Goal: Task Accomplishment & Management: Manage account settings

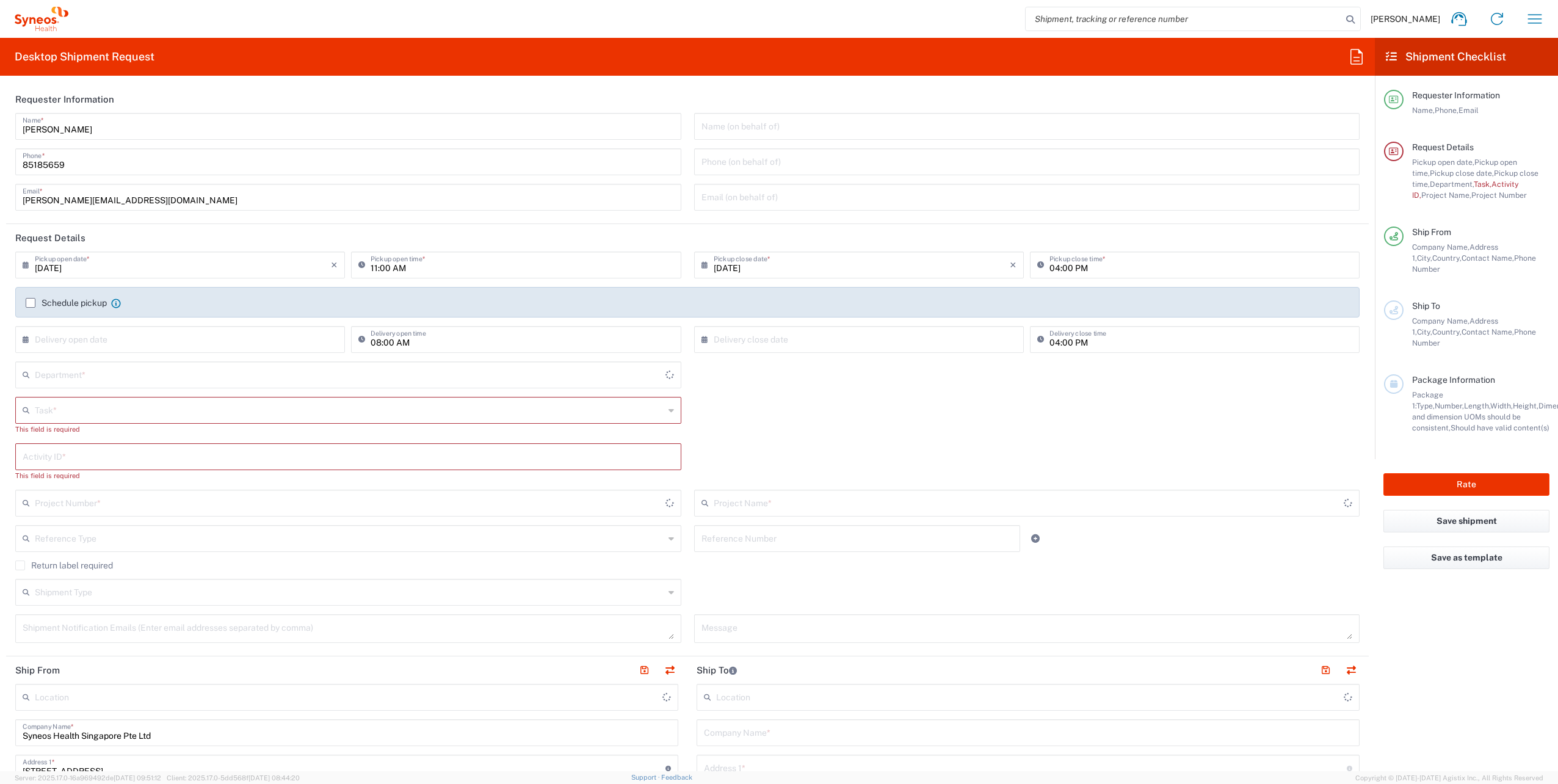
type input "4510"
type input "[GEOGRAPHIC_DATA]"
type input "Syneos Health Singapore PteLtd"
click at [1544, 13] on icon "button" at bounding box center [1535, 18] width 19 height 19
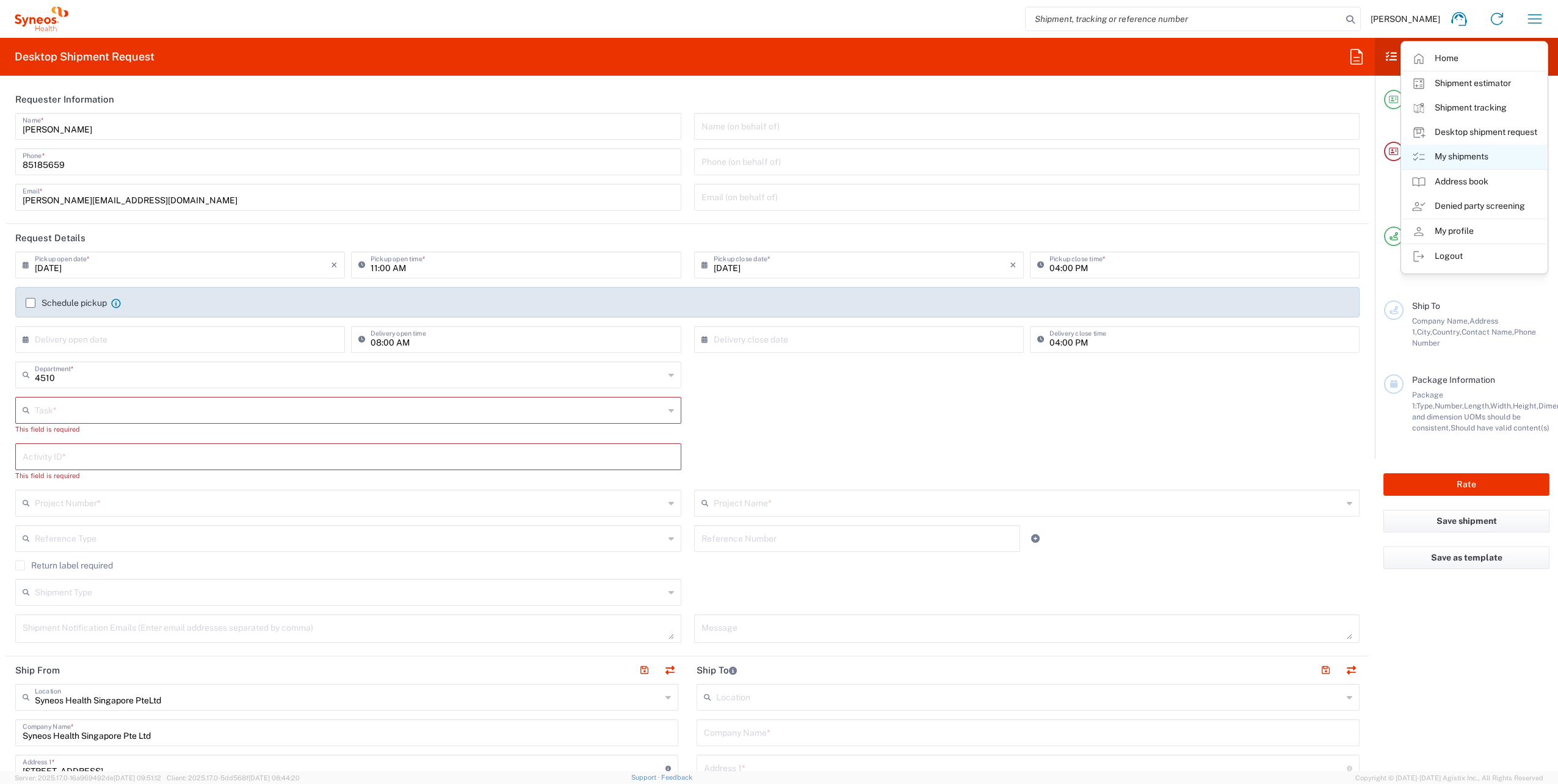
click at [1449, 158] on link "My shipments" at bounding box center [1475, 156] width 145 height 24
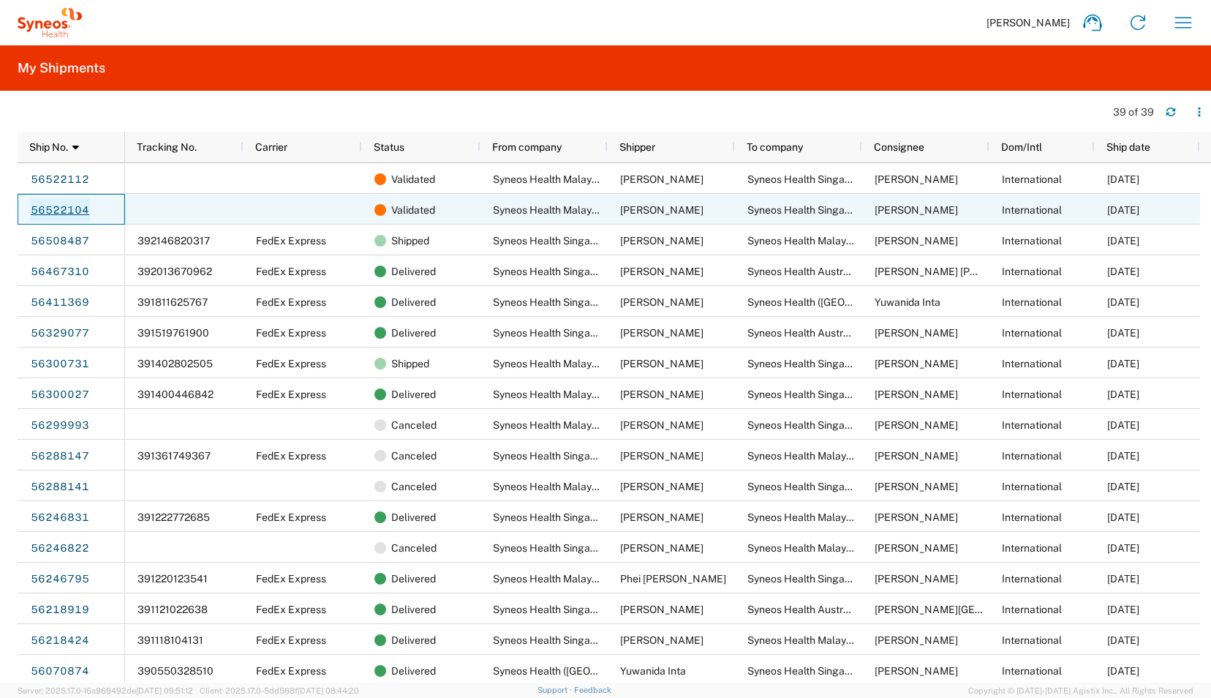
click at [51, 210] on link "56522104" at bounding box center [60, 209] width 60 height 23
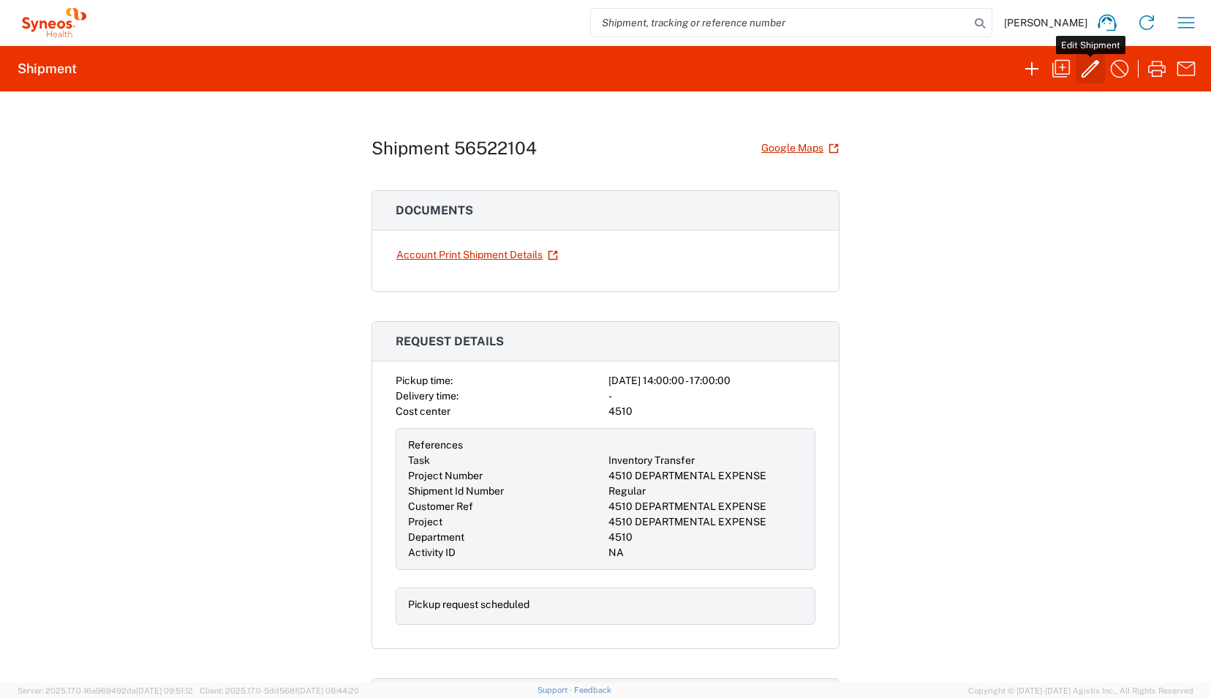
click at [1090, 62] on icon "button" at bounding box center [1090, 68] width 23 height 23
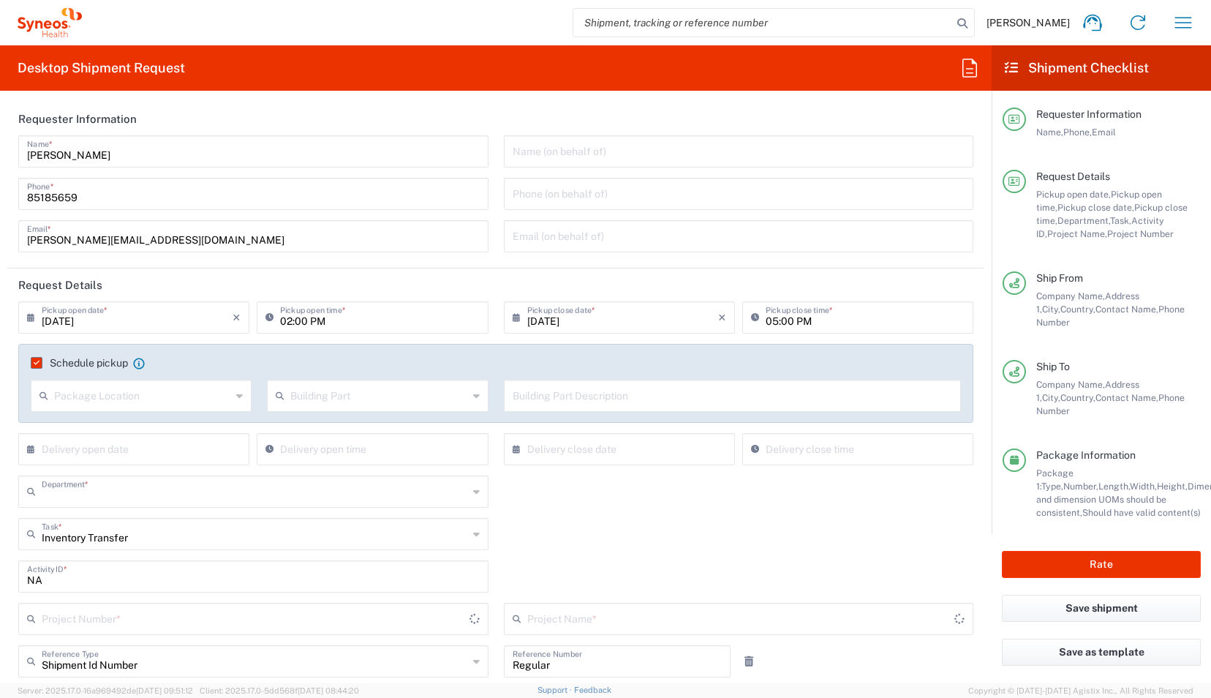
type input "4510"
type input "Your Packaging"
type input "4510 DEPARTMENTAL EXPENSE"
type input "[GEOGRAPHIC_DATA]"
type input "4510 DEPARTMENTAL EXPENSE"
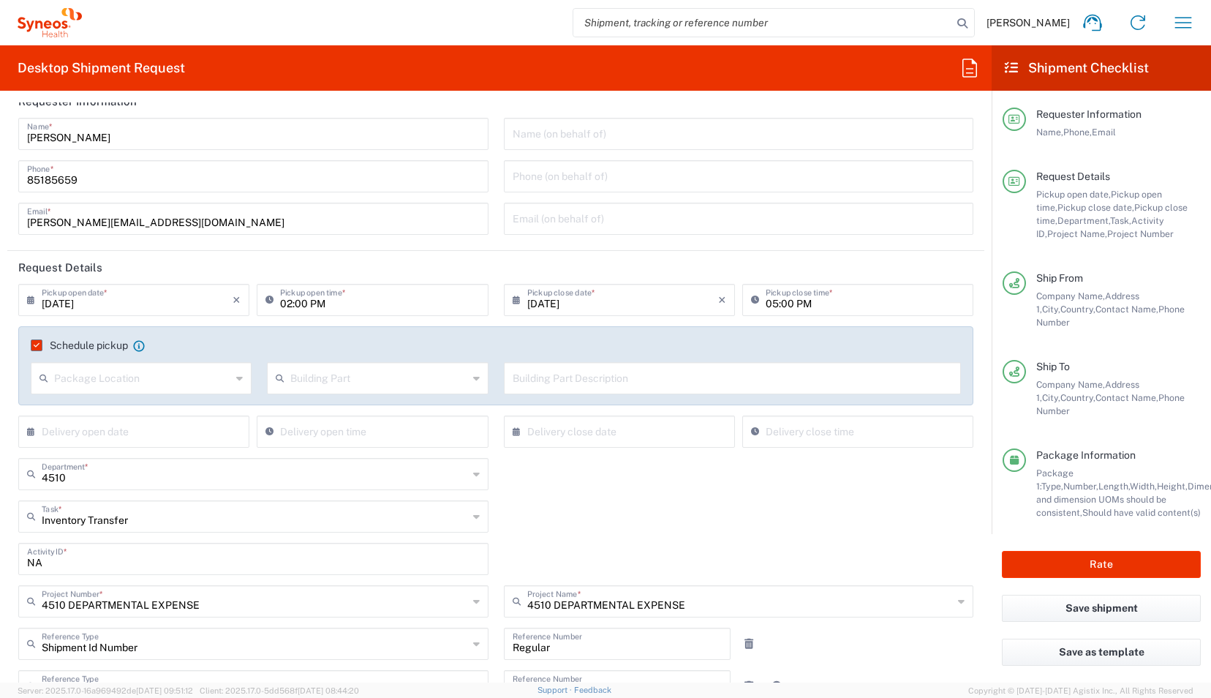
scroll to position [26, 0]
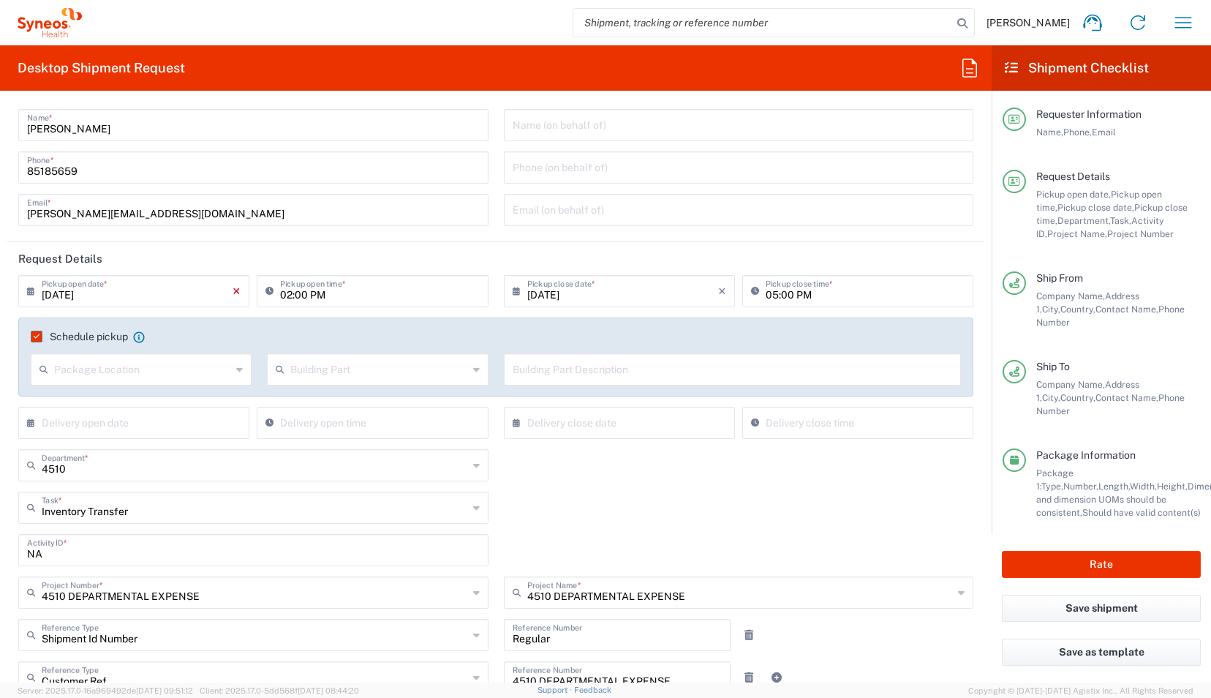
click at [234, 290] on icon "×" at bounding box center [237, 290] width 8 height 23
click at [180, 292] on input "text" at bounding box center [137, 290] width 191 height 26
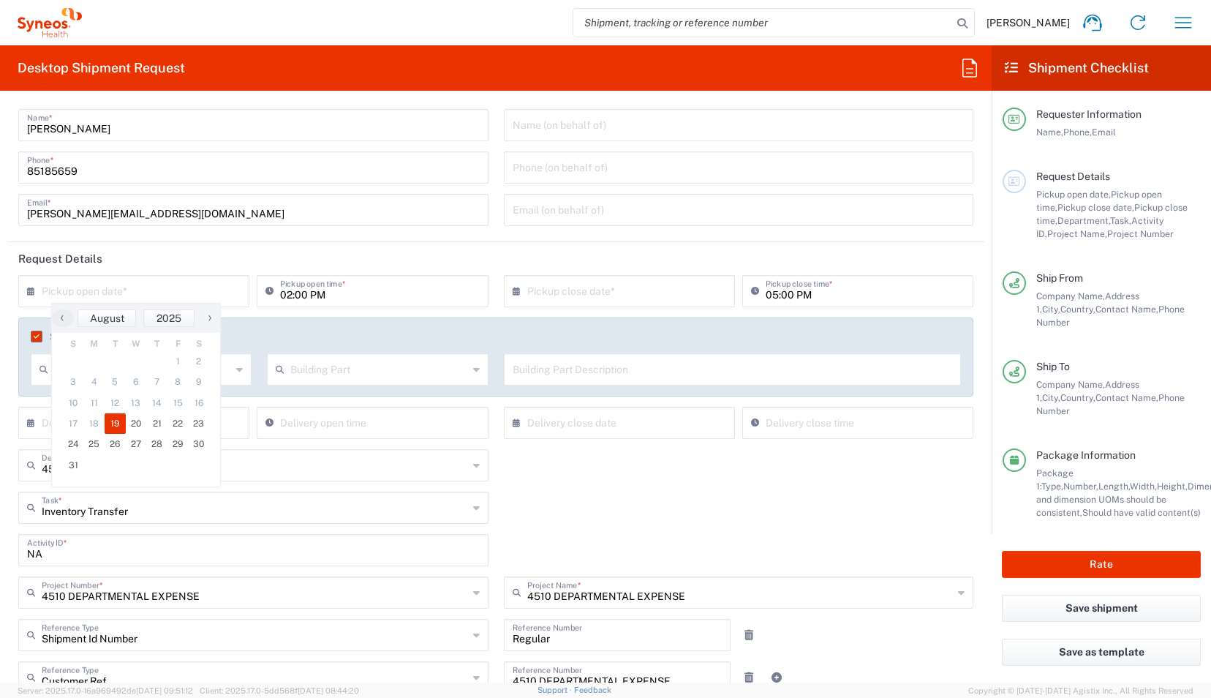
click at [118, 423] on span "19" at bounding box center [115, 423] width 21 height 20
type input "[DATE]"
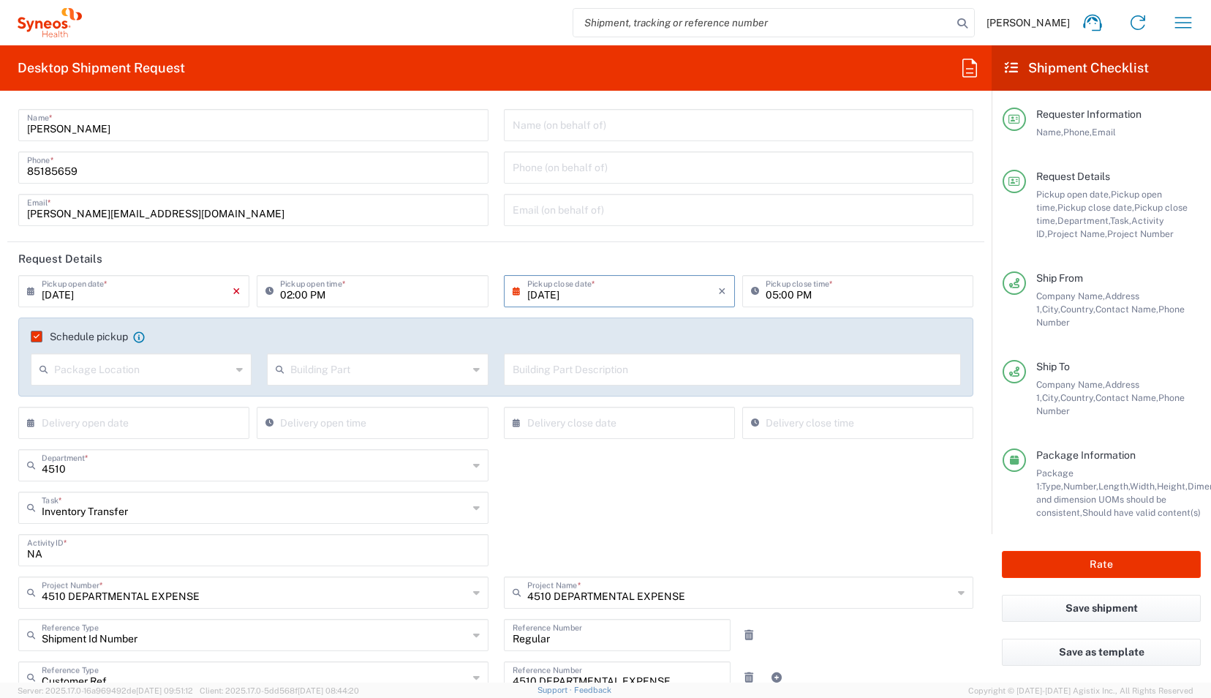
click at [233, 292] on icon "×" at bounding box center [237, 290] width 8 height 23
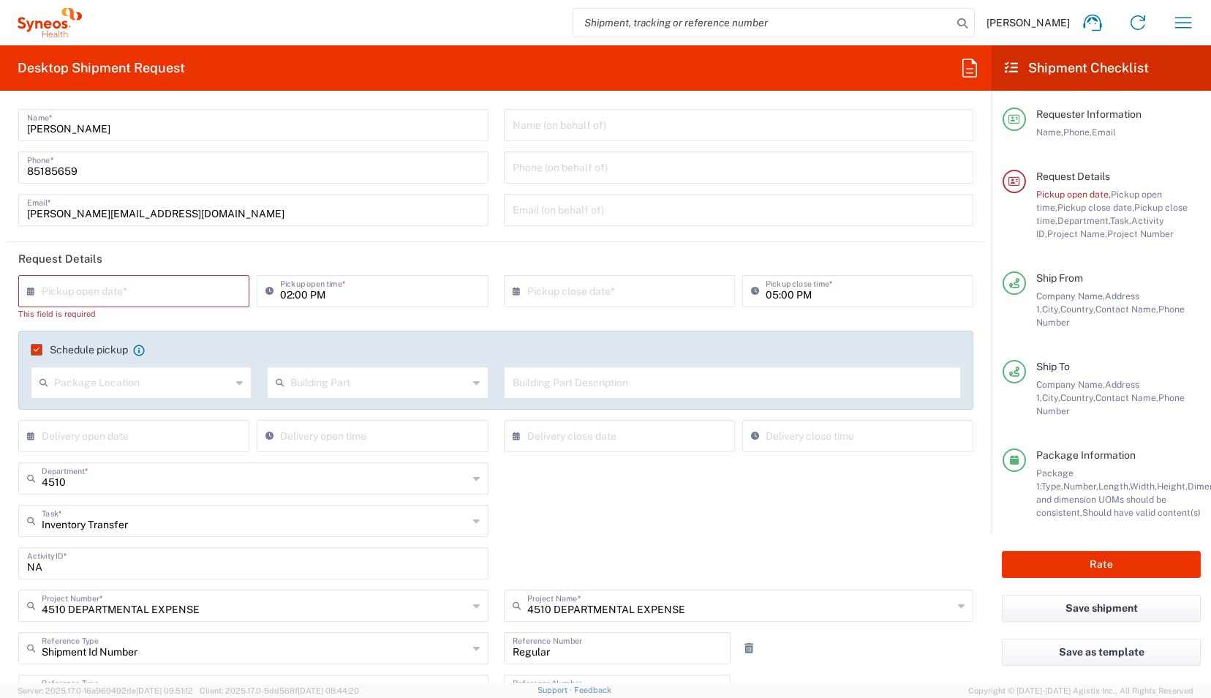
click at [233, 292] on div "× Pickup open date *" at bounding box center [133, 291] width 231 height 32
click at [174, 292] on input "text" at bounding box center [137, 290] width 191 height 26
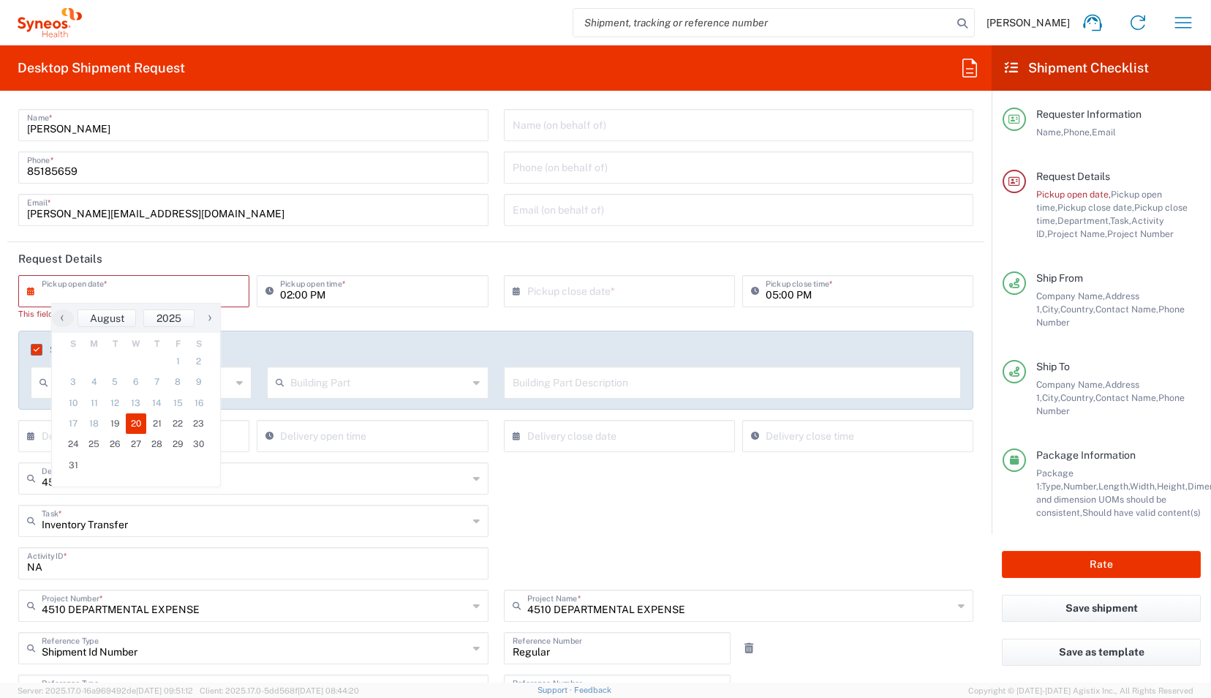
click at [135, 423] on span "20" at bounding box center [136, 423] width 21 height 20
type input "[DATE]"
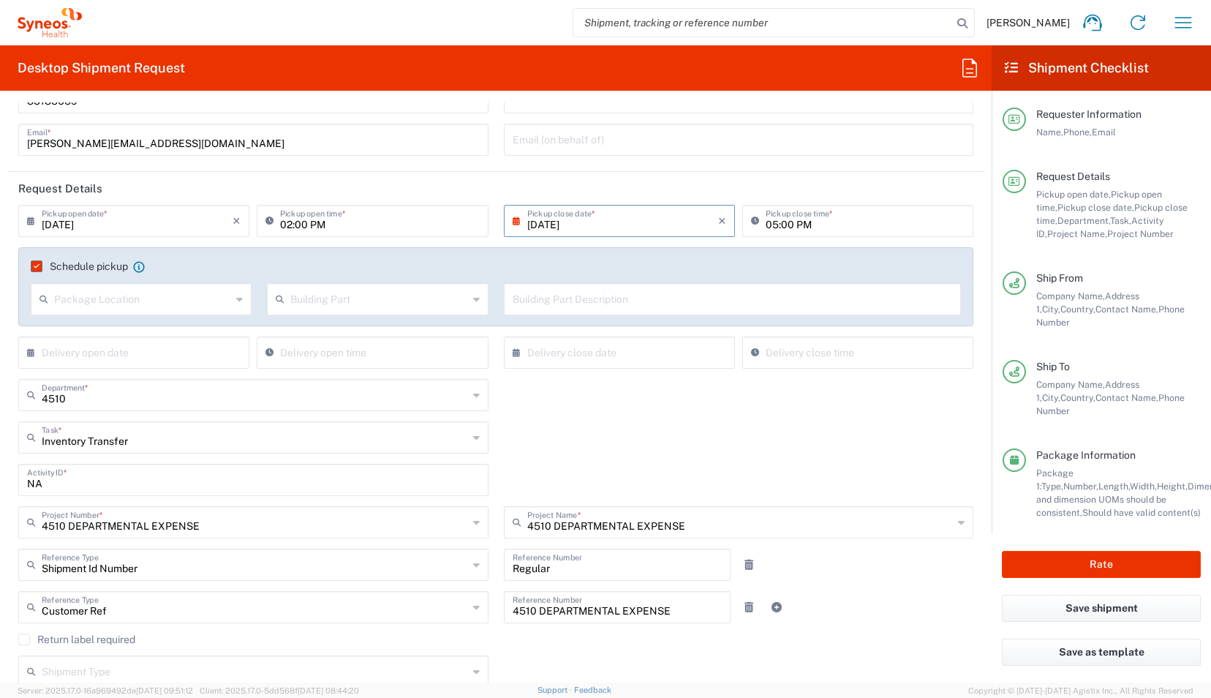
scroll to position [91, 0]
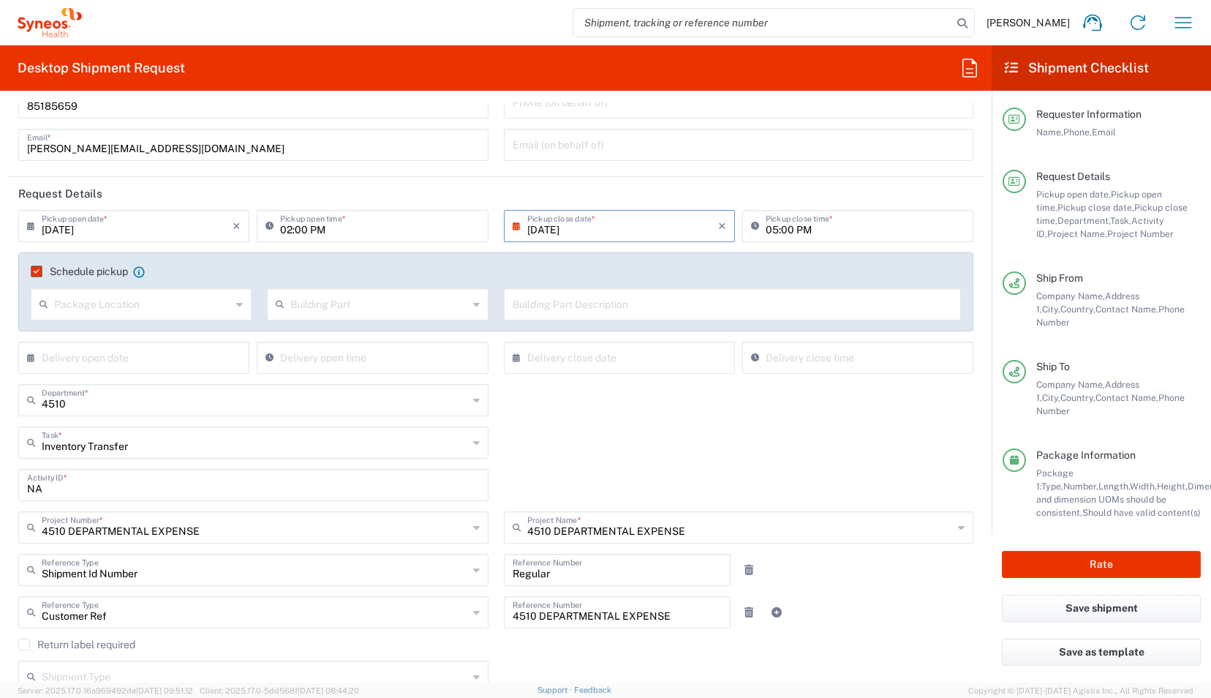
click at [496, 438] on div "Inventory Transfer Task * Inventory Transfer Break/Fix New Hire Other Refresh" at bounding box center [496, 447] width 970 height 42
click at [290, 230] on input "02:00 PM" at bounding box center [379, 225] width 199 height 26
click at [320, 227] on input "09:00 PM" at bounding box center [379, 225] width 199 height 26
type input "09:00 AM"
click at [497, 396] on div "4510 Department * 4510 3000 3100 3109 3110 3111 3112 3125 3130 3135 3136 3150 3…" at bounding box center [496, 405] width 970 height 42
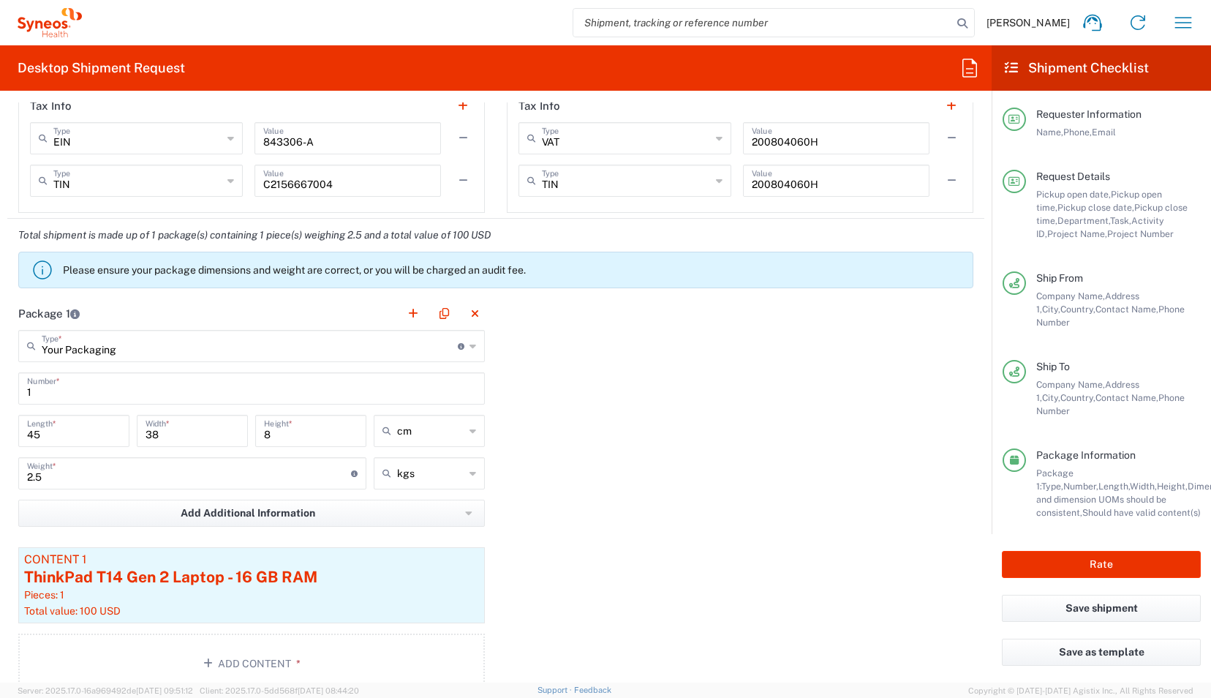
scroll to position [1325, 0]
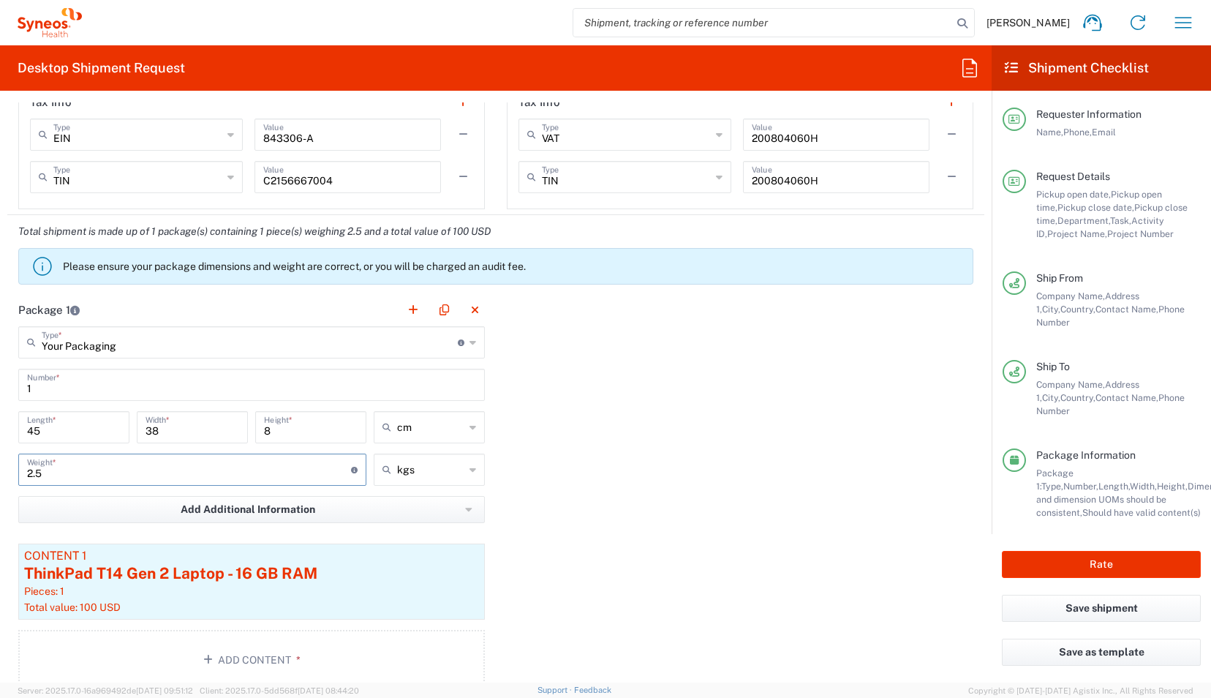
drag, startPoint x: 180, startPoint y: 465, endPoint x: 0, endPoint y: 504, distance: 184.0
click at [0, 504] on html "[PERSON_NAME] Home Shipment estimator Shipment tracking Desktop shipment reques…" at bounding box center [605, 349] width 1211 height 698
type input "2"
click at [504, 452] on div "Package 1 Your Packaging Type * Material used to package goods Your Packaging E…" at bounding box center [495, 496] width 977 height 407
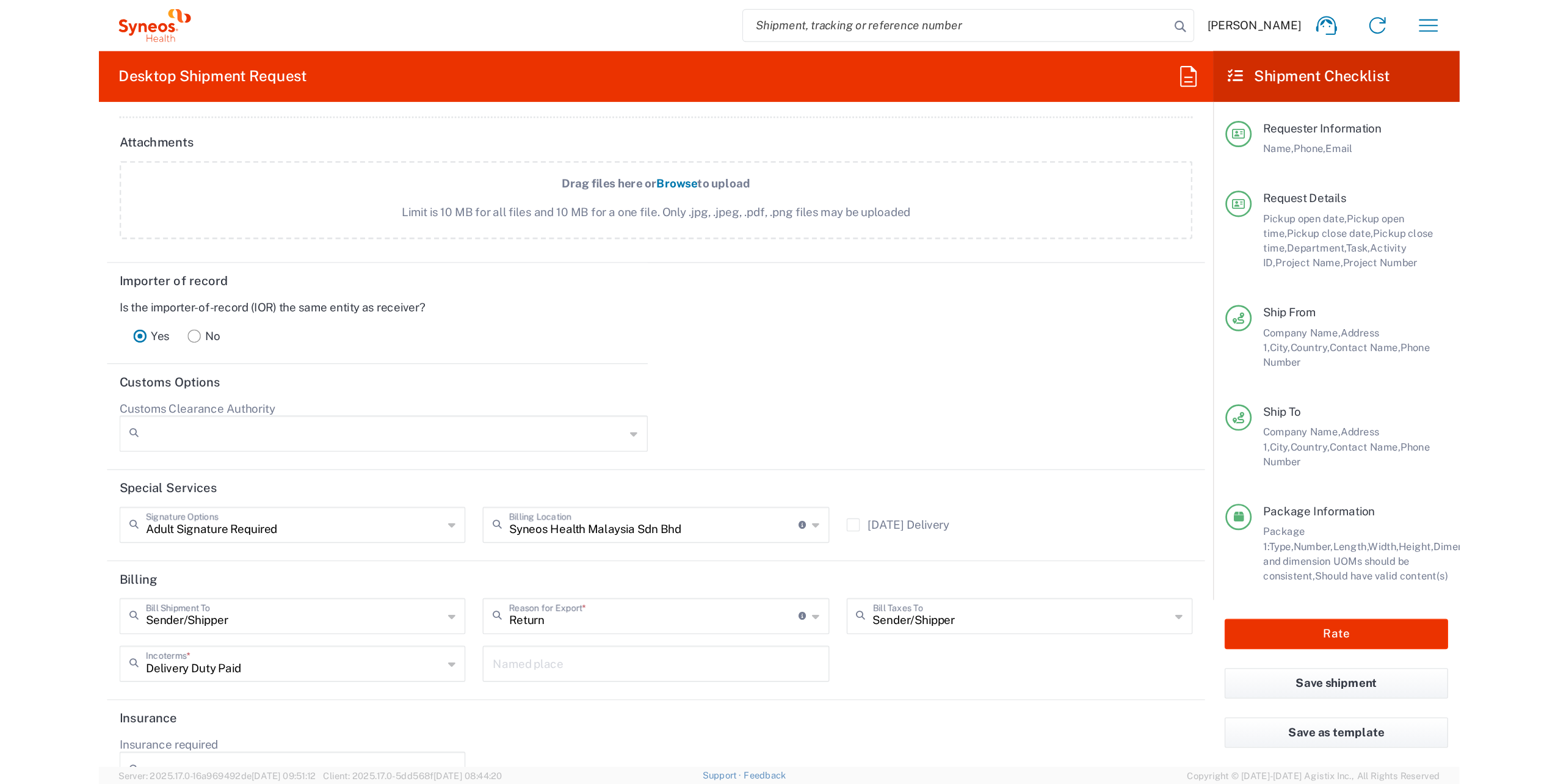
scroll to position [1691, 0]
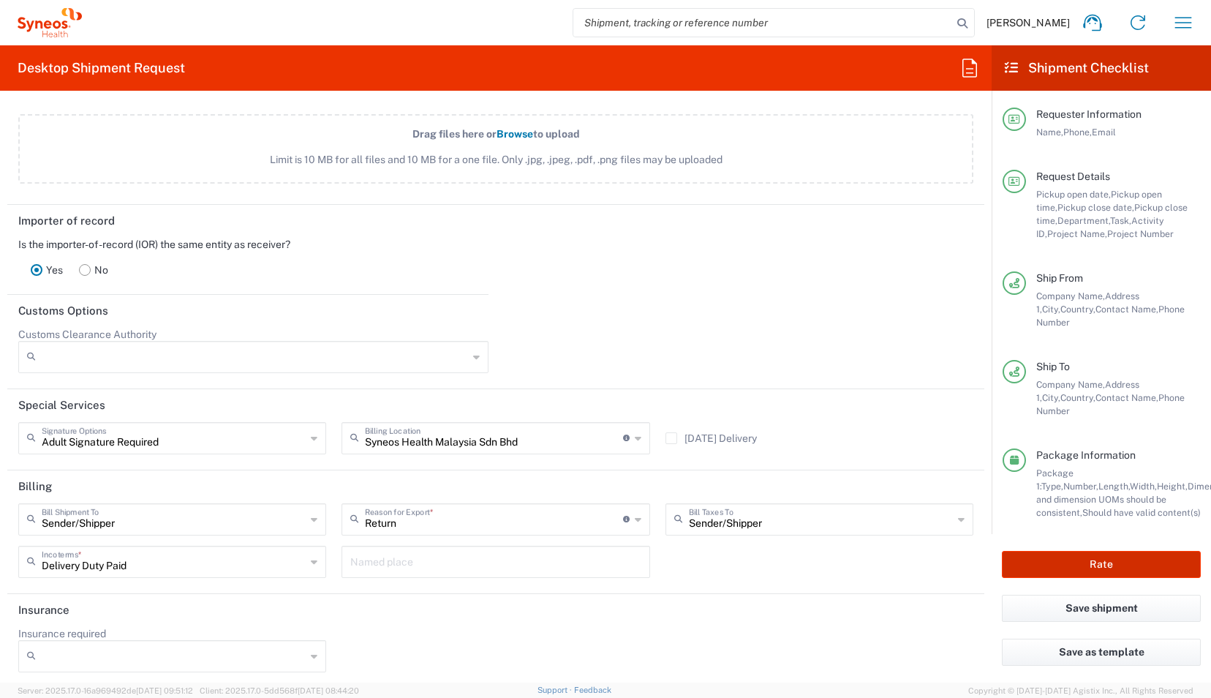
click at [1113, 568] on button "Rate" at bounding box center [1101, 564] width 199 height 27
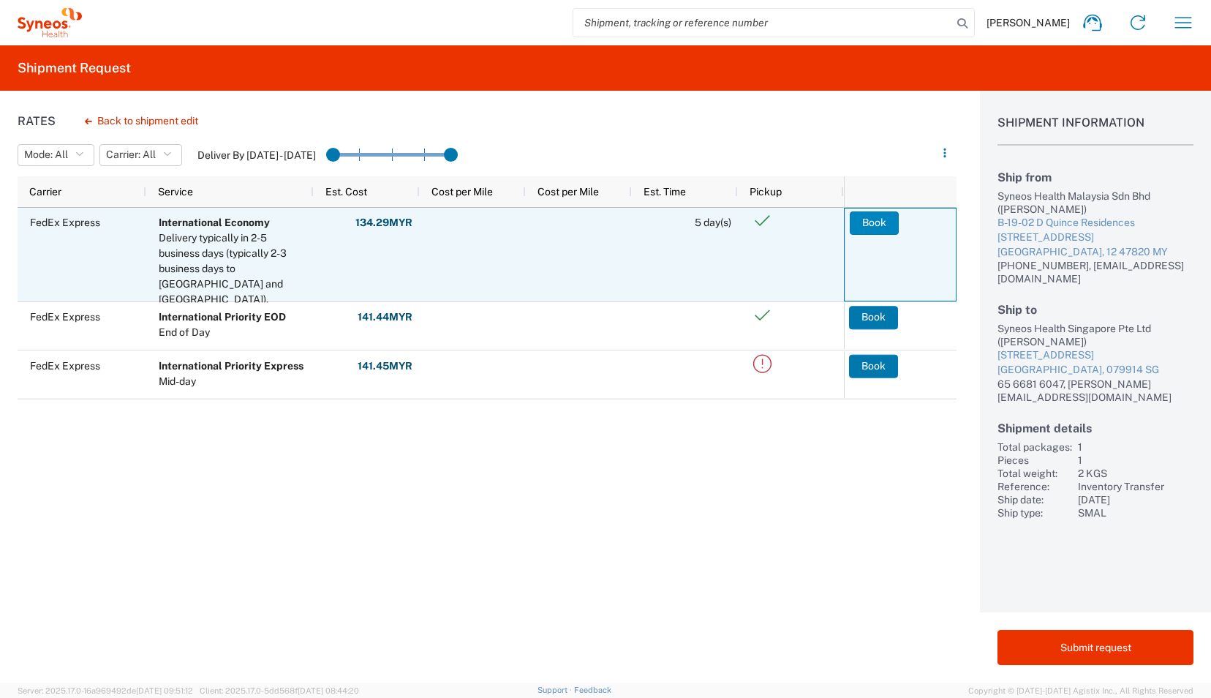
click at [873, 223] on button "Book" at bounding box center [874, 222] width 49 height 23
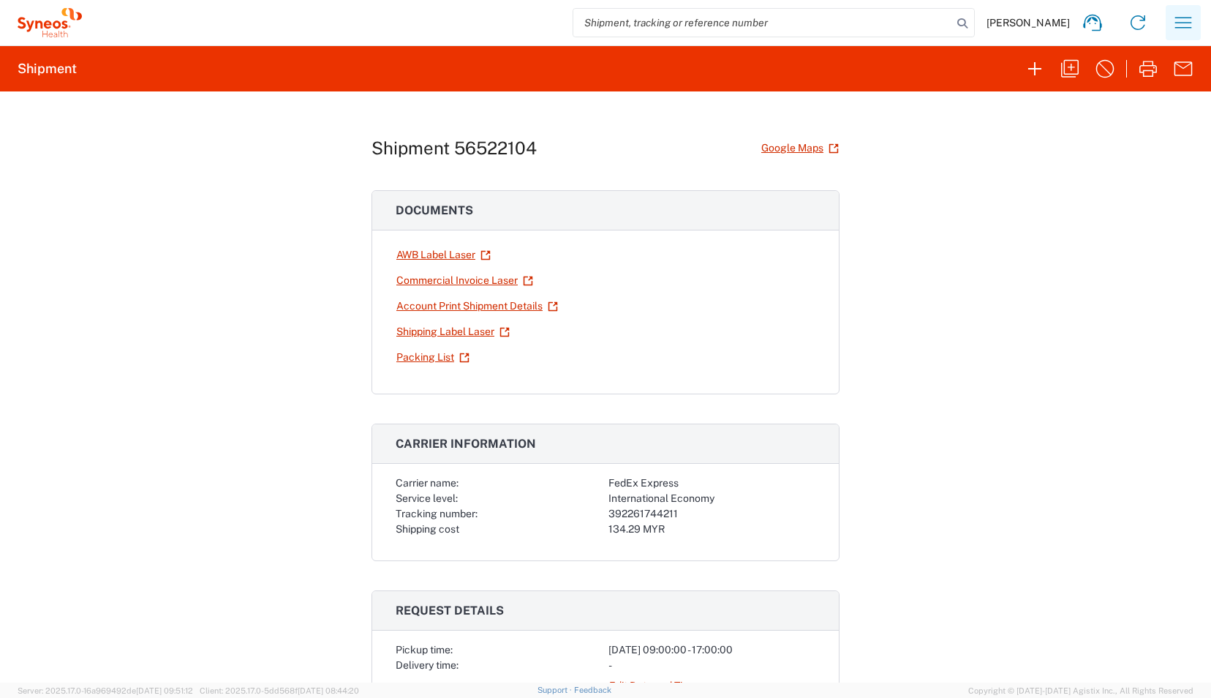
click at [1170, 23] on button "button" at bounding box center [1183, 22] width 35 height 35
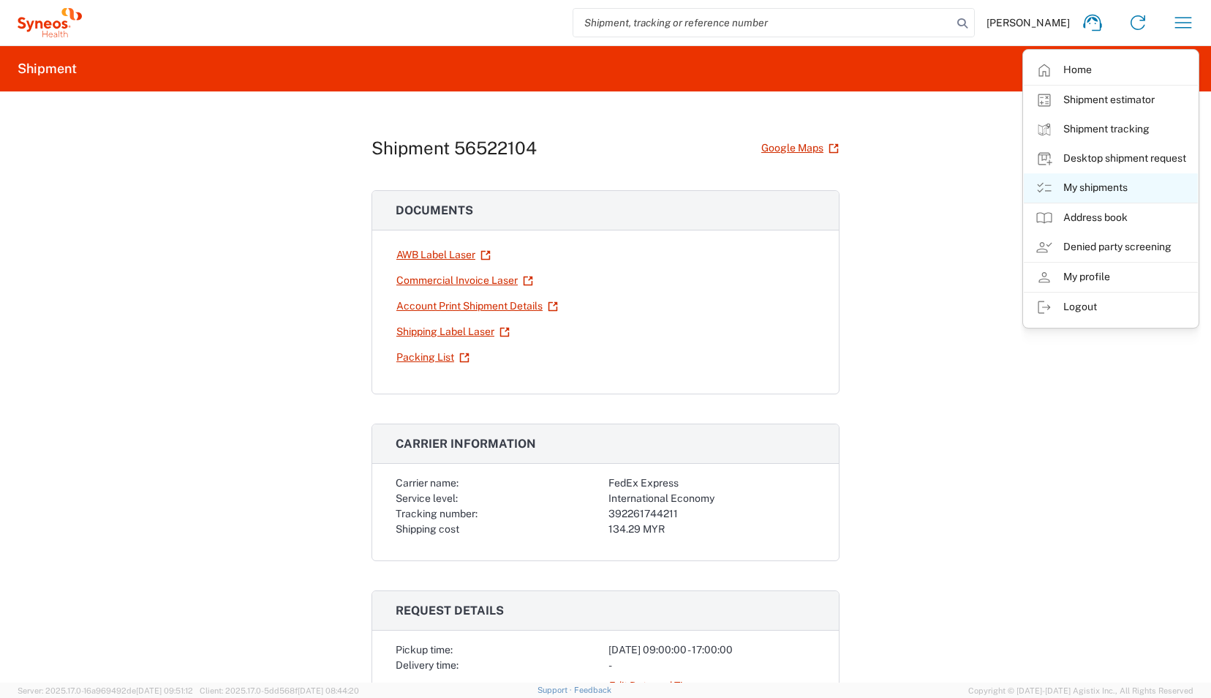
click at [1044, 184] on icon at bounding box center [1044, 188] width 18 height 18
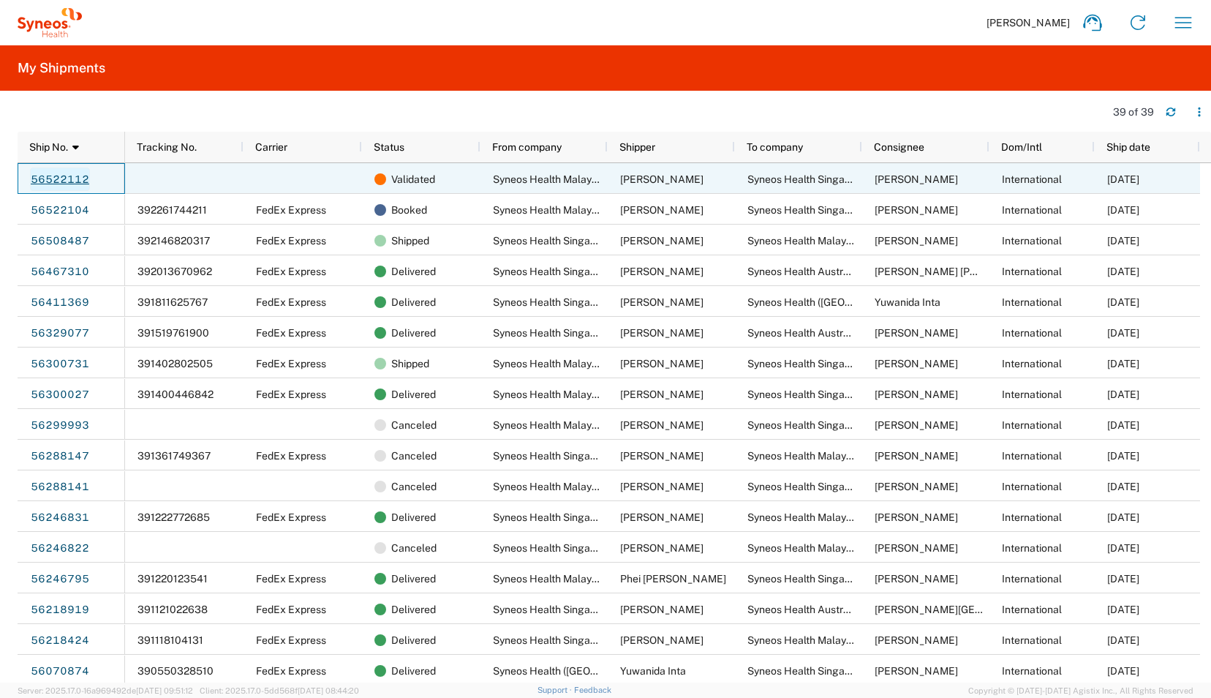
click at [63, 178] on link "56522112" at bounding box center [60, 178] width 60 height 23
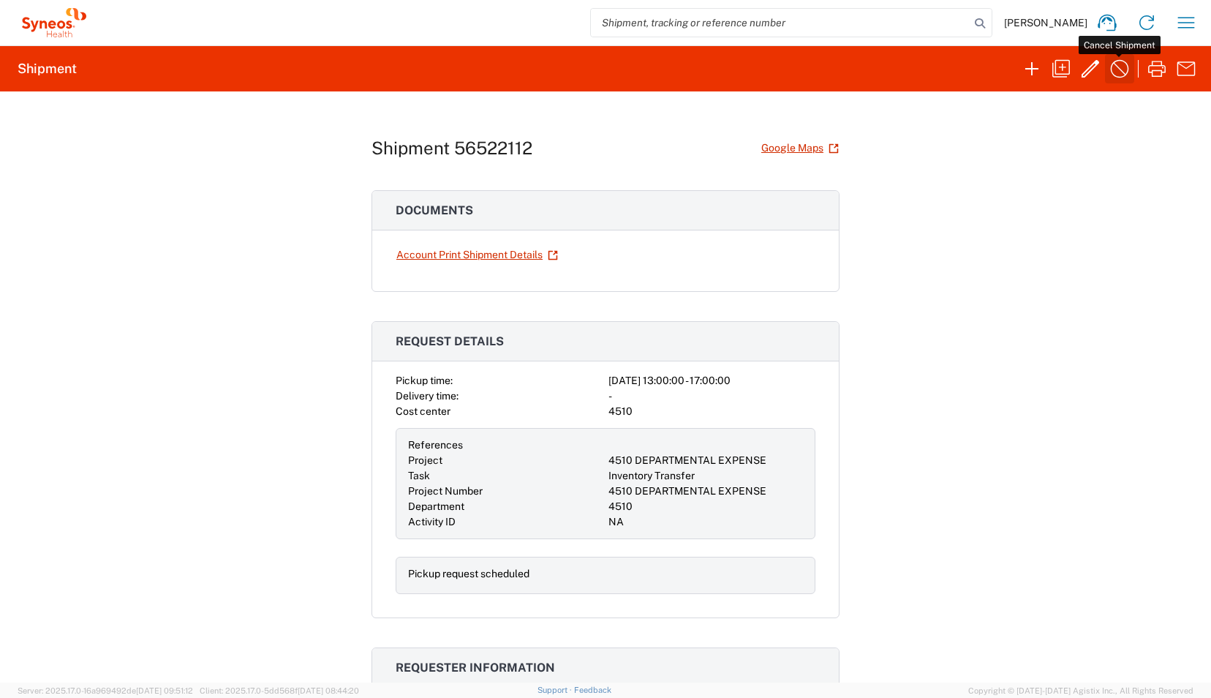
click at [1120, 75] on icon "button" at bounding box center [1119, 68] width 23 height 23
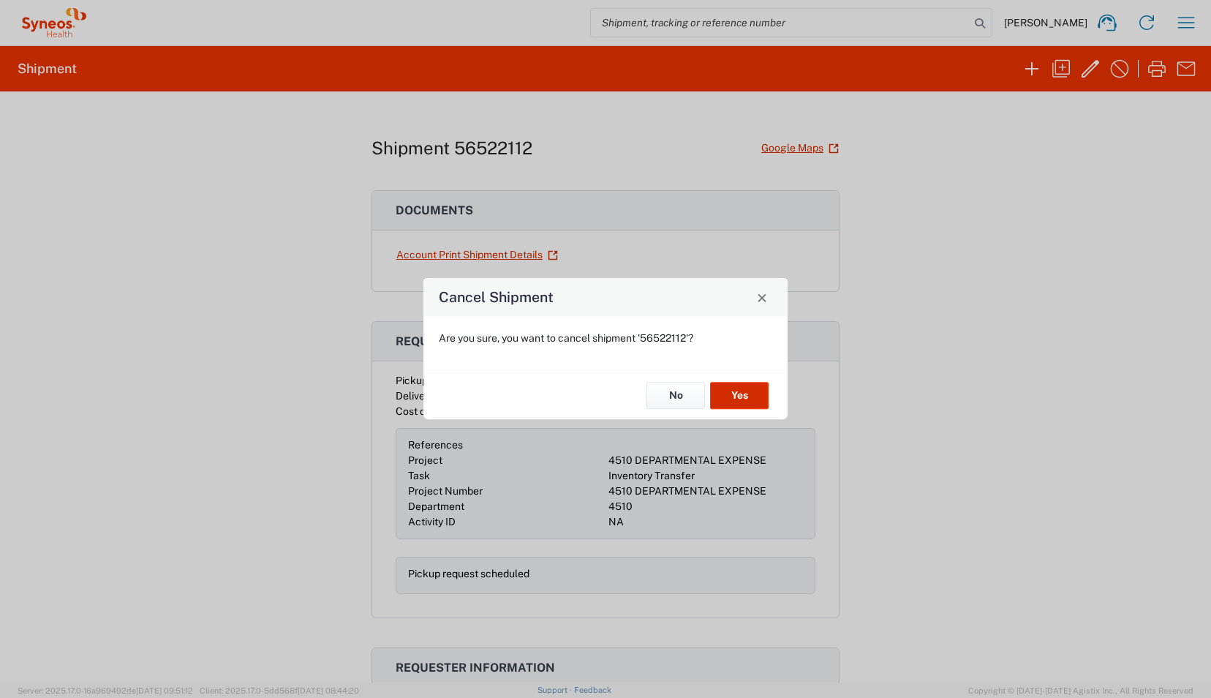
click at [744, 396] on button "Yes" at bounding box center [739, 395] width 58 height 27
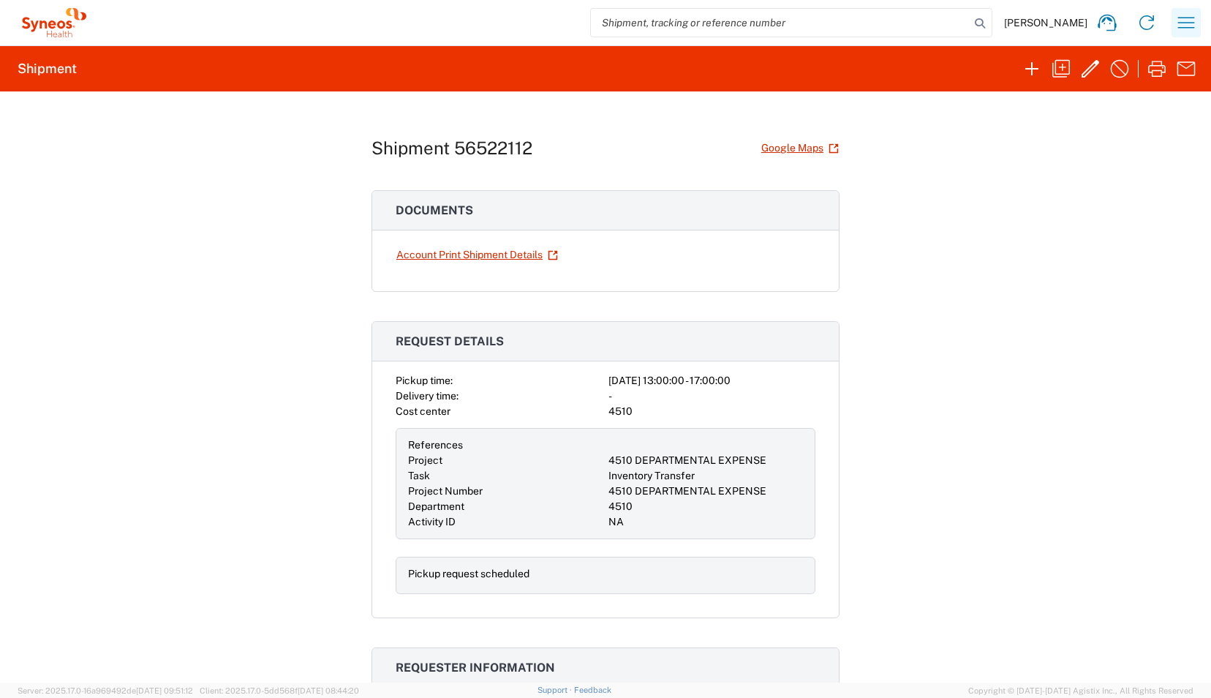
click at [1192, 19] on icon "button" at bounding box center [1185, 22] width 23 height 23
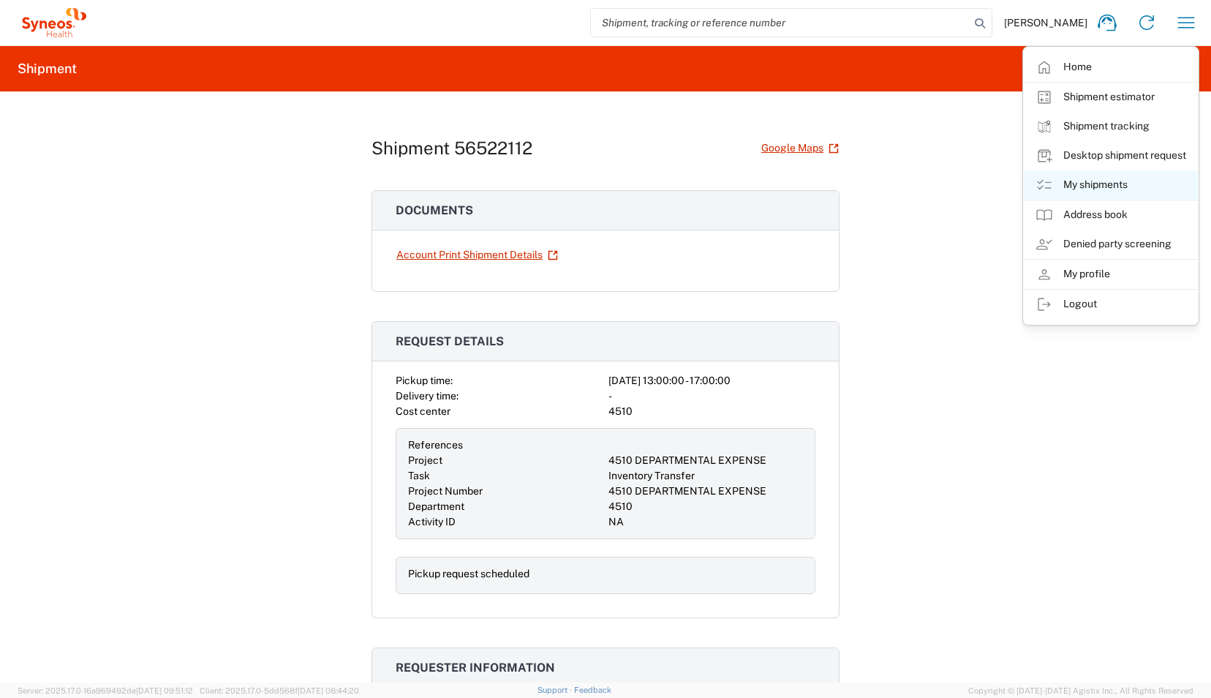
click at [1097, 185] on link "My shipments" at bounding box center [1111, 184] width 174 height 29
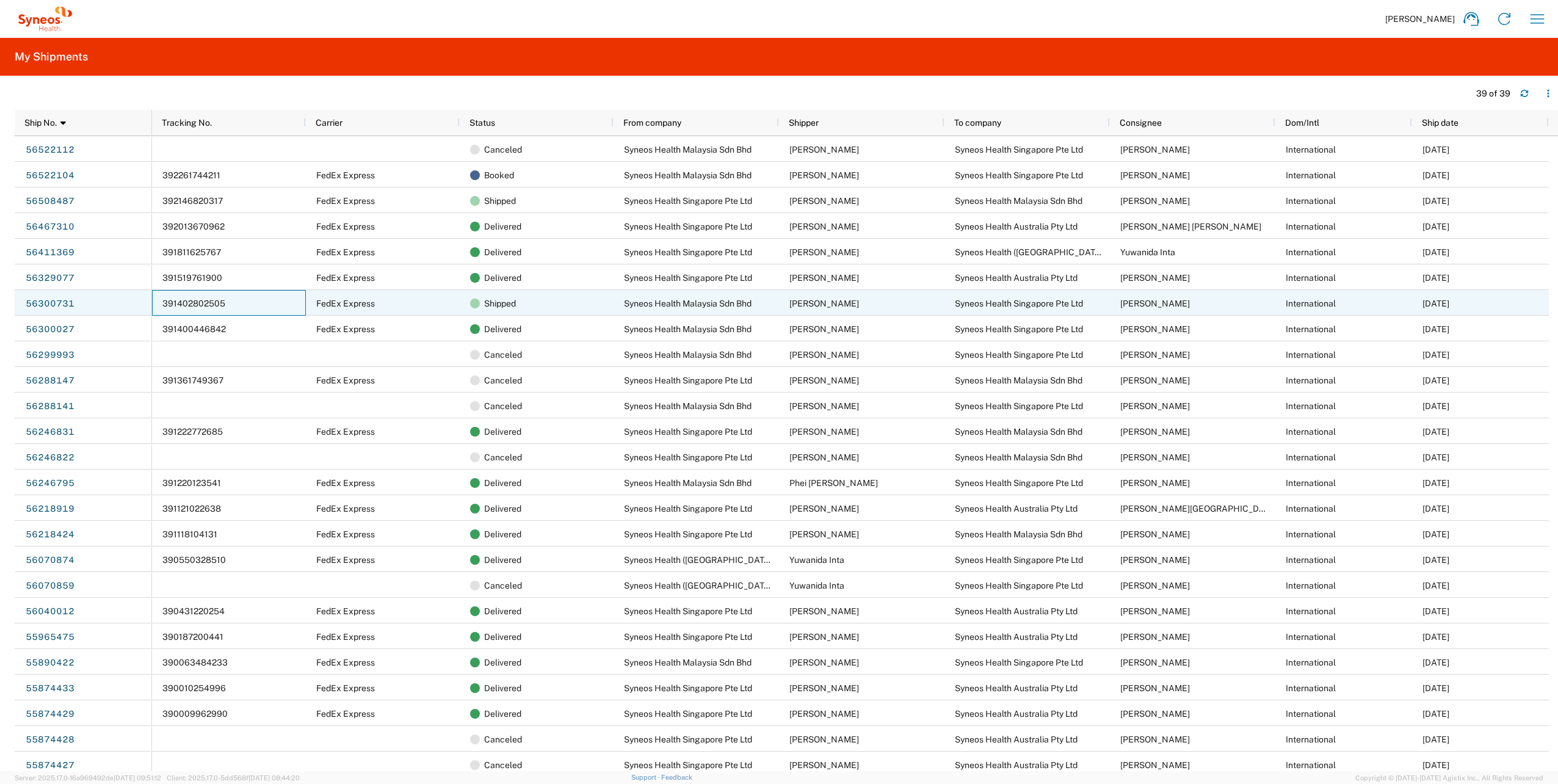
click at [250, 301] on div "391402802505" at bounding box center [229, 302] width 154 height 26
